Goal: Navigation & Orientation: Find specific page/section

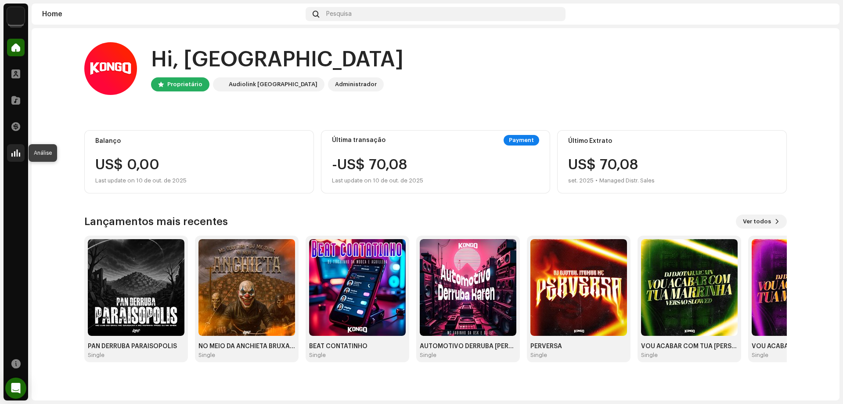
click at [22, 148] on div at bounding box center [16, 153] width 18 height 18
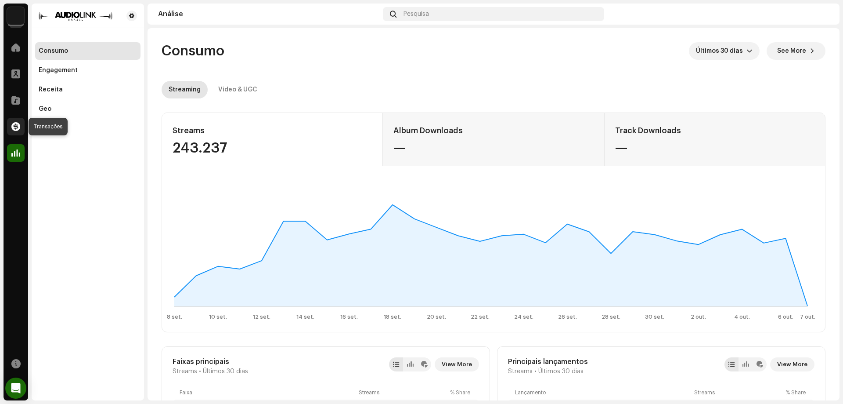
click at [14, 123] on span at bounding box center [15, 126] width 9 height 7
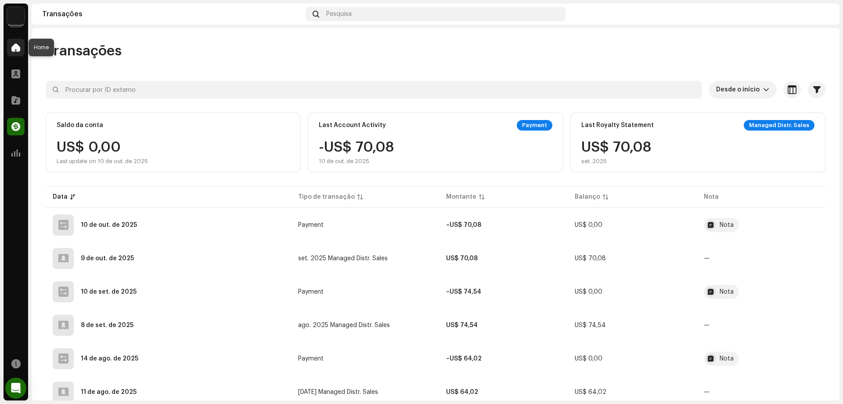
click at [20, 51] on span at bounding box center [15, 47] width 9 height 7
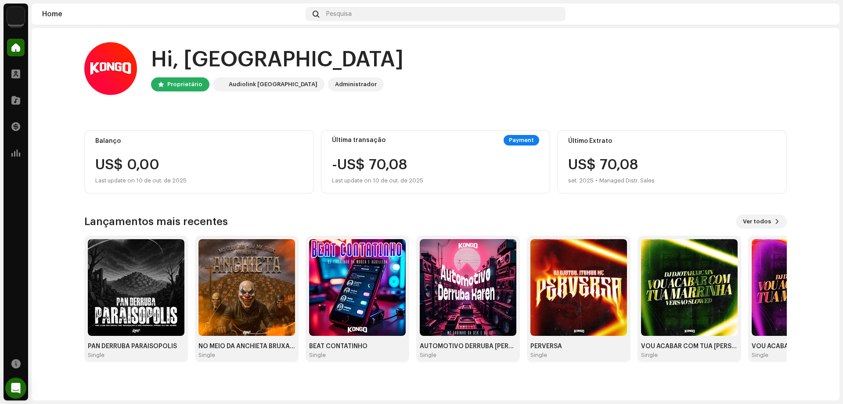
click at [823, 8] on img at bounding box center [822, 14] width 14 height 14
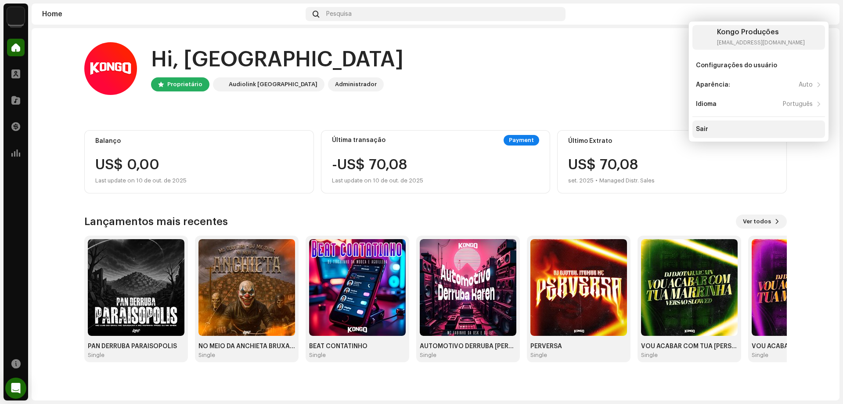
click at [721, 132] on div "Sair" at bounding box center [759, 129] width 126 height 7
